Goal: Information Seeking & Learning: Learn about a topic

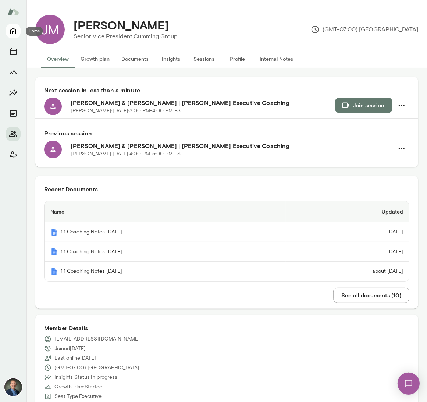
click at [15, 30] on icon "Home" at bounding box center [13, 31] width 9 height 9
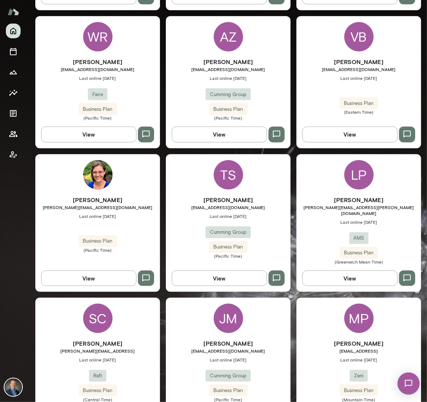
scroll to position [378, 0]
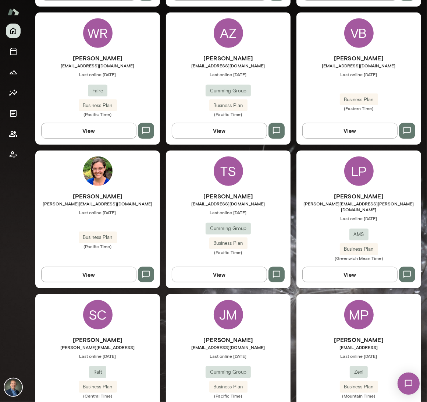
click at [319, 229] on div "Laurie Padua laurie.padua@weareams.com Last online August 20 AMS Business Plan …" at bounding box center [359, 226] width 125 height 69
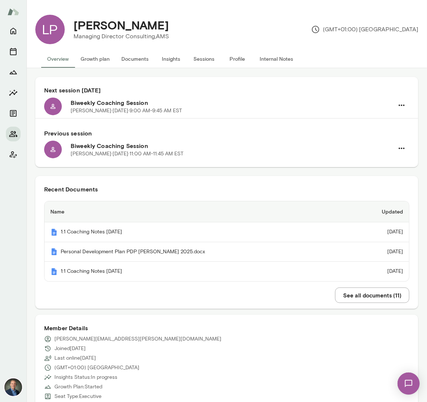
click at [177, 56] on button "Insights" at bounding box center [171, 59] width 33 height 18
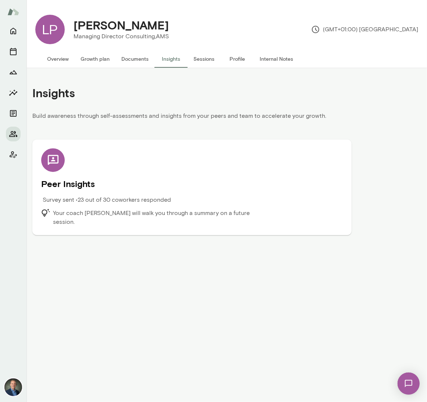
click at [158, 215] on p "Your coach Michael Alden will walk you through a summary on a future session." at bounding box center [160, 218] width 215 height 18
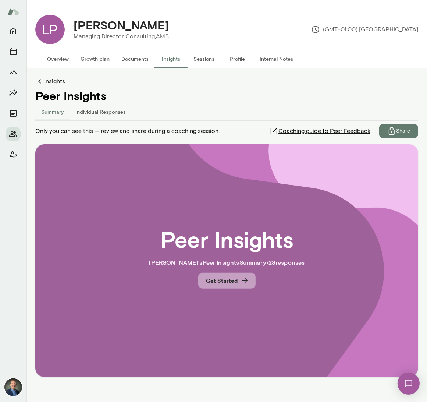
click at [221, 286] on button "Get Started" at bounding box center [226, 280] width 57 height 15
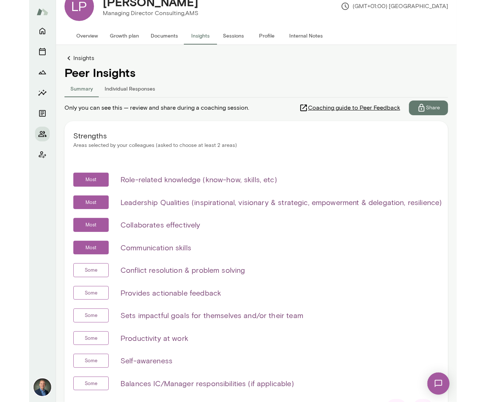
scroll to position [57, 0]
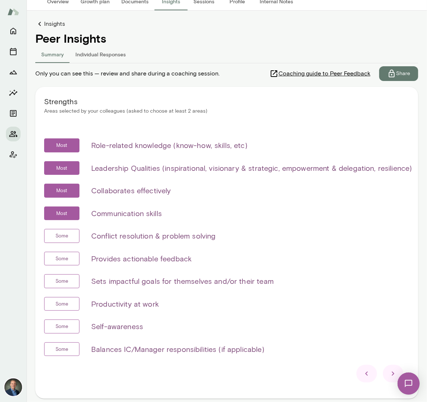
click at [392, 371] on icon at bounding box center [393, 373] width 9 height 9
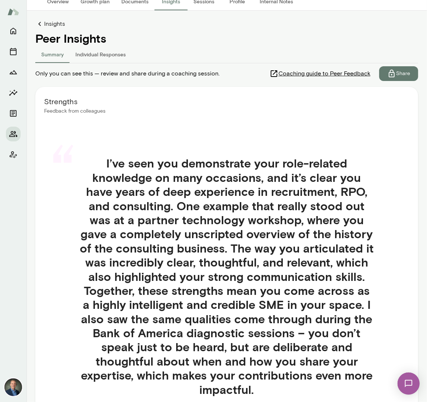
click at [392, 371] on div "“ I’ve seen you demonstrate your role-related knowledge on many occasions, and …" at bounding box center [227, 284] width 366 height 293
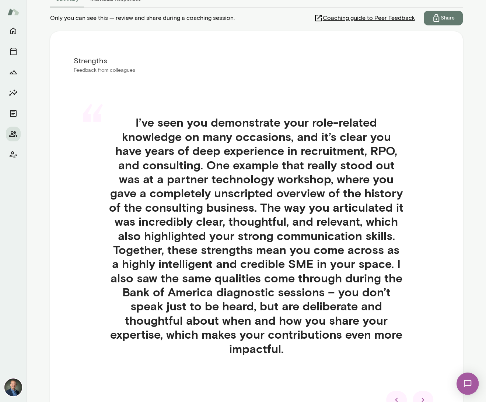
scroll to position [181, 0]
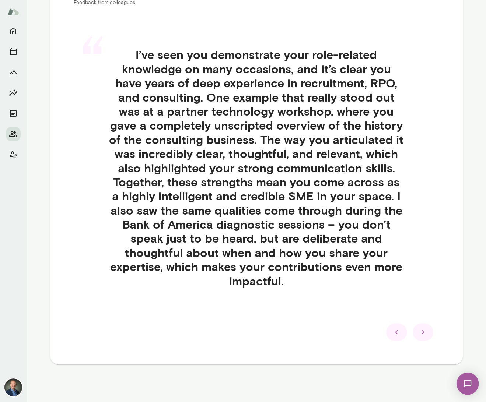
click at [423, 334] on icon at bounding box center [422, 332] width 9 height 9
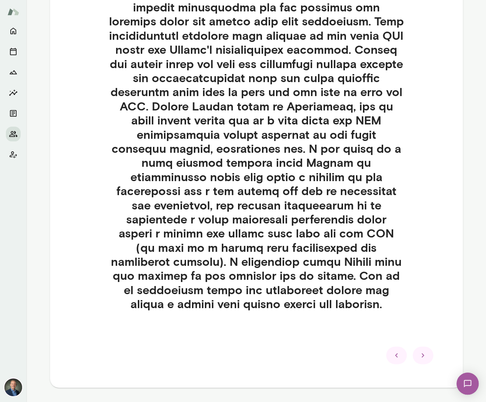
scroll to position [478, 0]
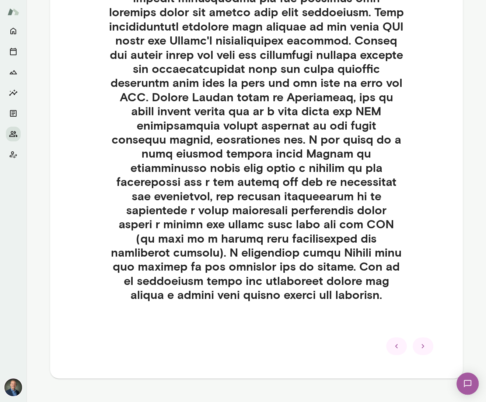
click at [421, 342] on icon at bounding box center [422, 346] width 9 height 9
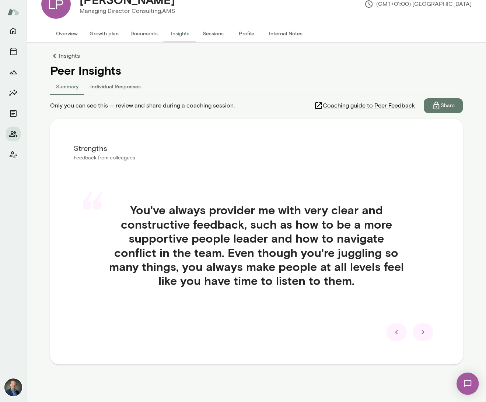
click at [421, 331] on icon at bounding box center [422, 332] width 9 height 9
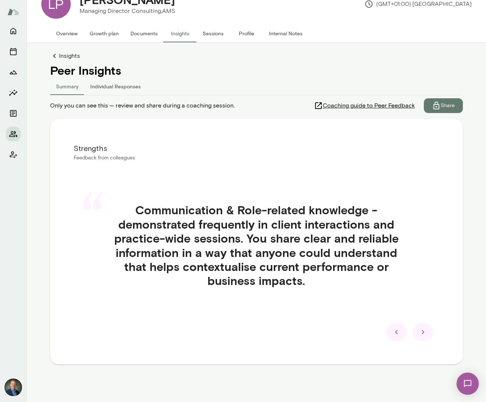
click at [421, 331] on icon at bounding box center [422, 332] width 9 height 9
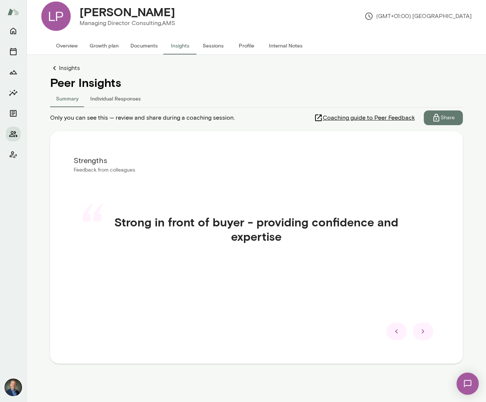
scroll to position [13, 0]
click at [421, 331] on icon at bounding box center [422, 331] width 9 height 9
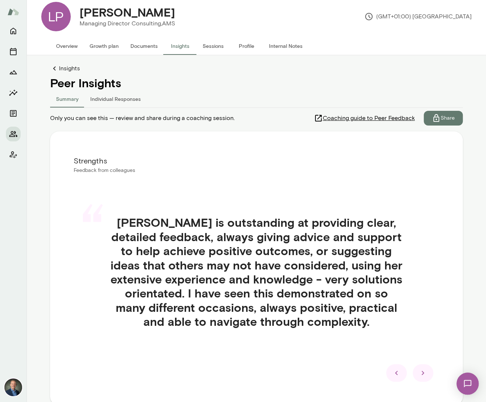
scroll to position [54, 0]
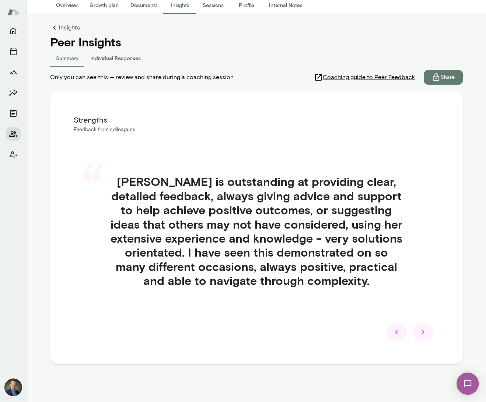
click at [421, 331] on icon at bounding box center [422, 332] width 9 height 9
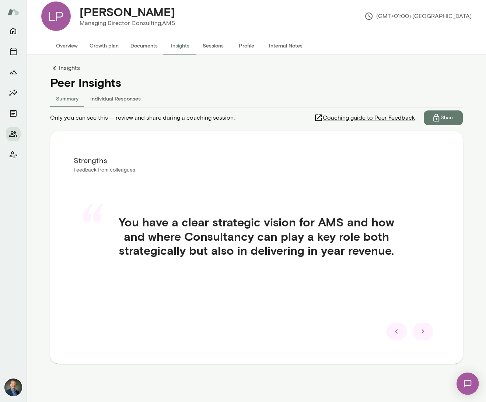
scroll to position [13, 0]
click at [421, 331] on icon at bounding box center [422, 331] width 9 height 9
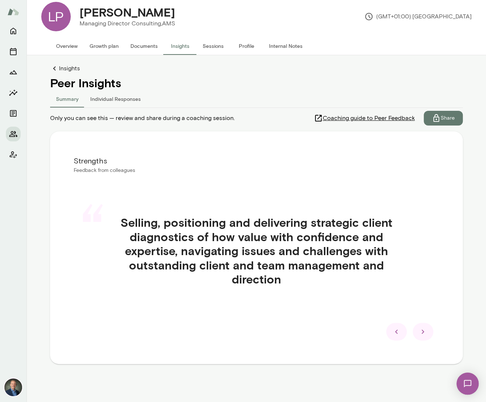
click at [421, 331] on icon at bounding box center [422, 331] width 9 height 9
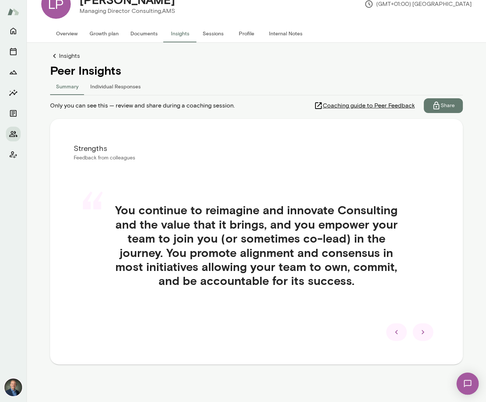
click at [421, 331] on icon at bounding box center [422, 332] width 9 height 9
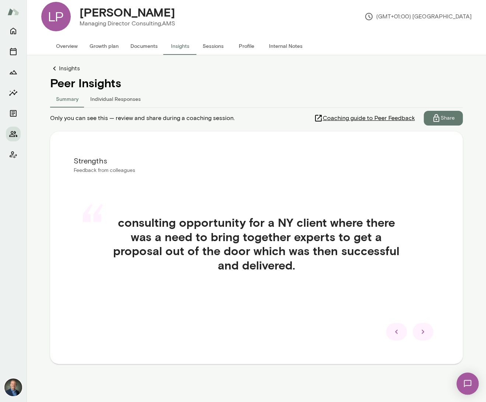
click at [421, 331] on icon at bounding box center [422, 331] width 9 height 9
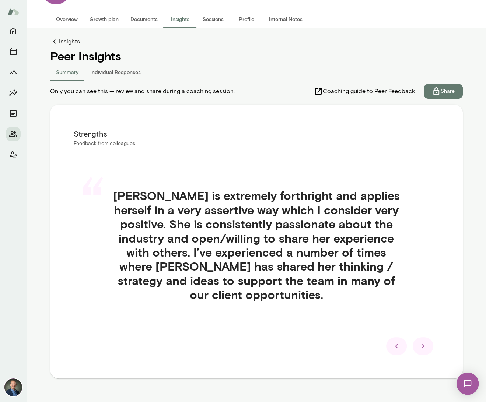
click at [421, 342] on icon at bounding box center [422, 346] width 9 height 9
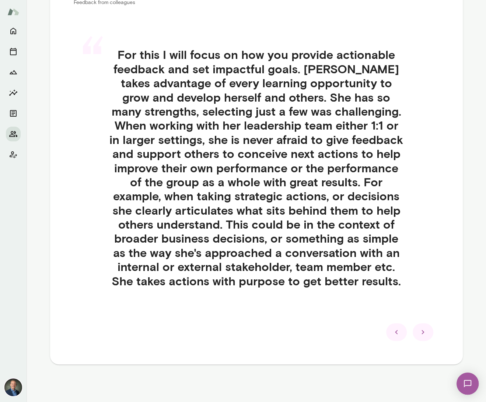
click at [421, 331] on icon at bounding box center [422, 332] width 9 height 9
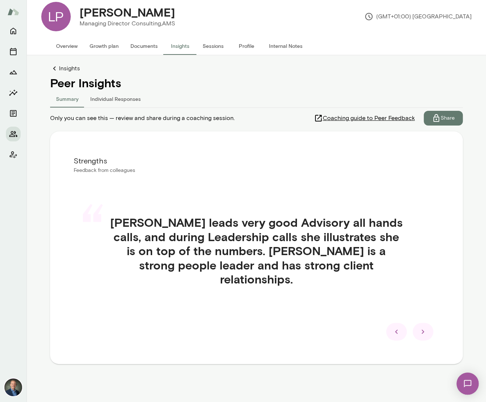
click at [421, 331] on icon at bounding box center [422, 331] width 9 height 9
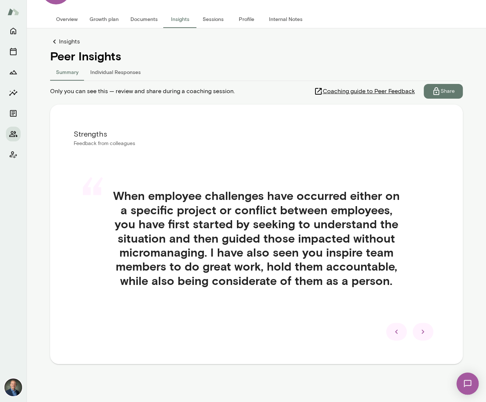
click at [421, 331] on icon at bounding box center [422, 331] width 9 height 9
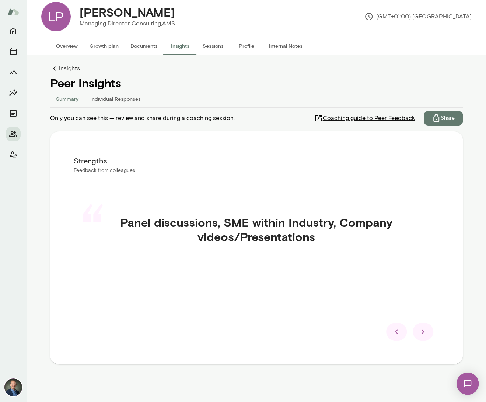
click at [421, 331] on icon at bounding box center [422, 331] width 9 height 9
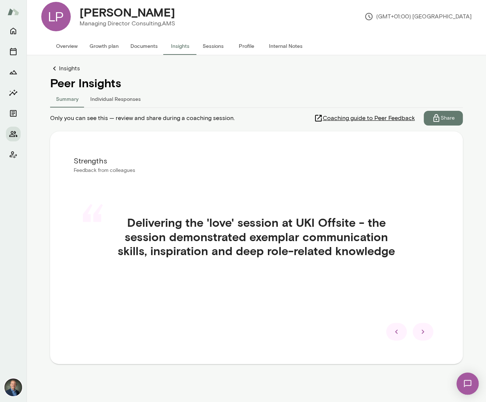
click at [421, 331] on icon at bounding box center [422, 331] width 9 height 9
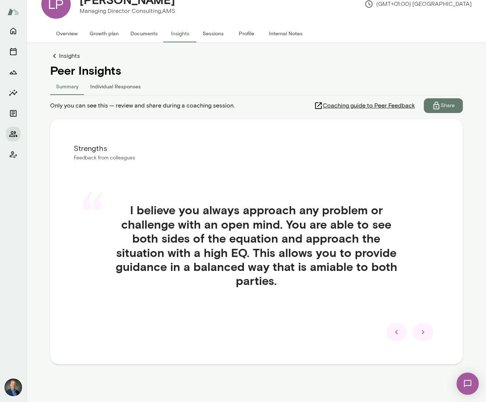
click at [107, 87] on button "Individual Responses" at bounding box center [115, 86] width 62 height 18
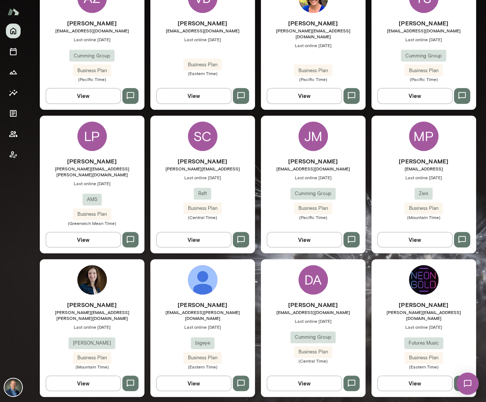
scroll to position [436, 0]
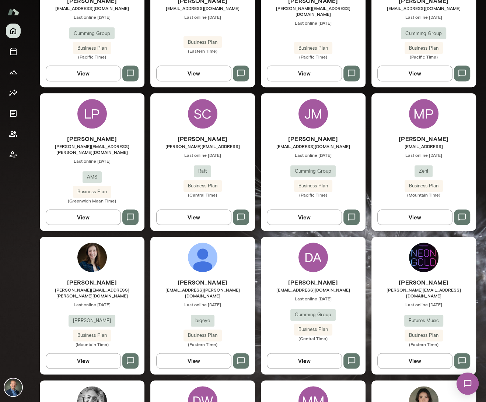
click at [124, 161] on div "[PERSON_NAME] [PERSON_NAME][EMAIL_ADDRESS][PERSON_NAME][DOMAIN_NAME] Last onlin…" at bounding box center [92, 168] width 105 height 69
